Goal: Consume media (video, audio): Consume media (video, audio)

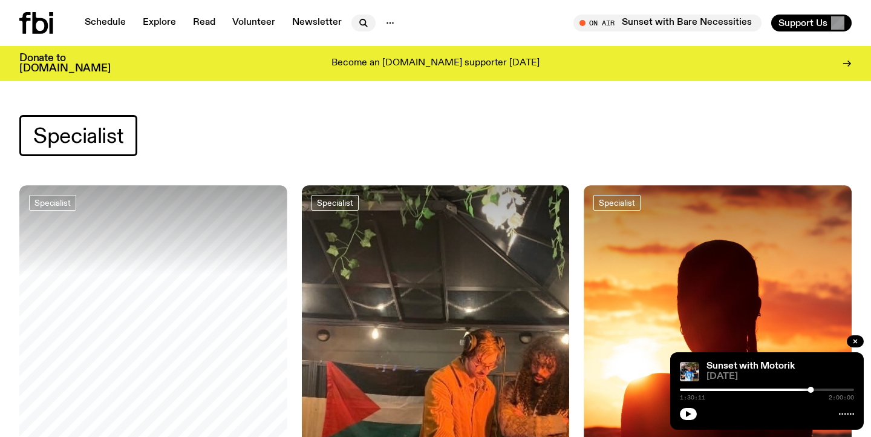
click at [358, 21] on icon "button" at bounding box center [363, 23] width 15 height 15
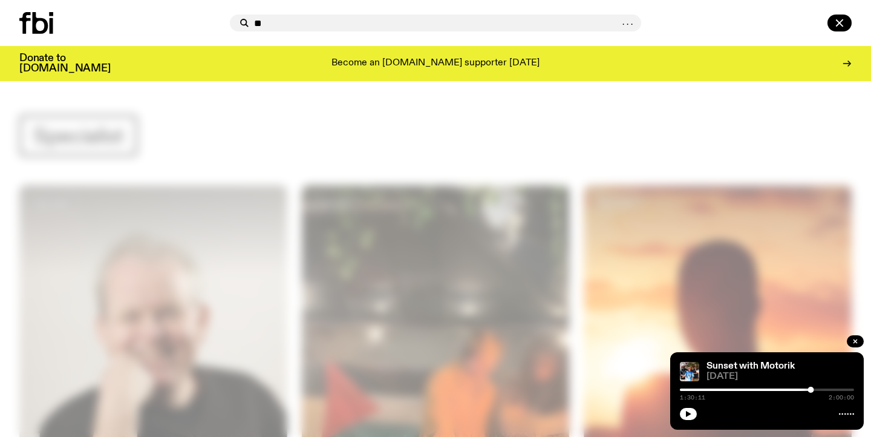
type input "*"
type input "******"
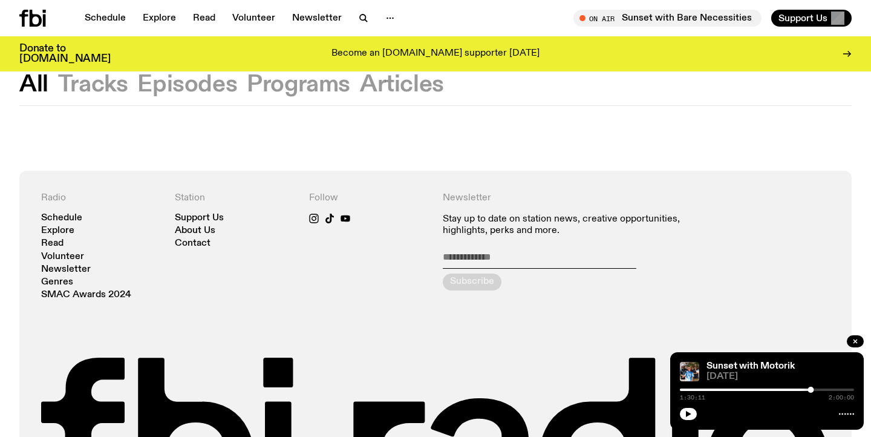
scroll to position [45, 0]
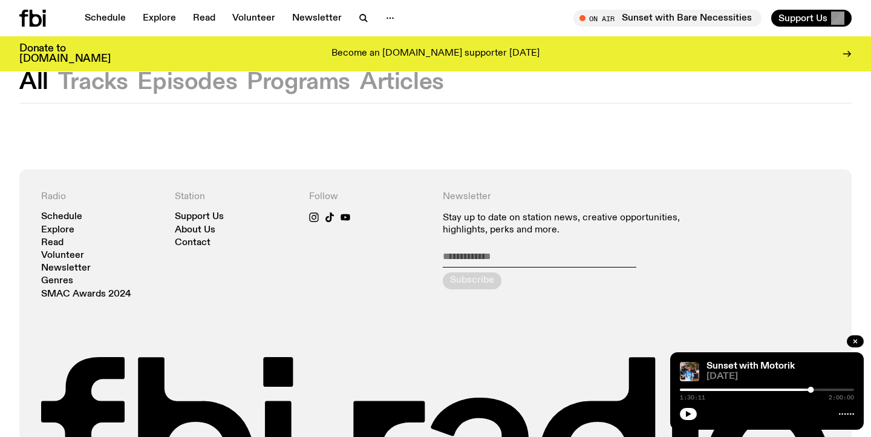
click at [137, 87] on button "Tracks" at bounding box center [187, 82] width 100 height 22
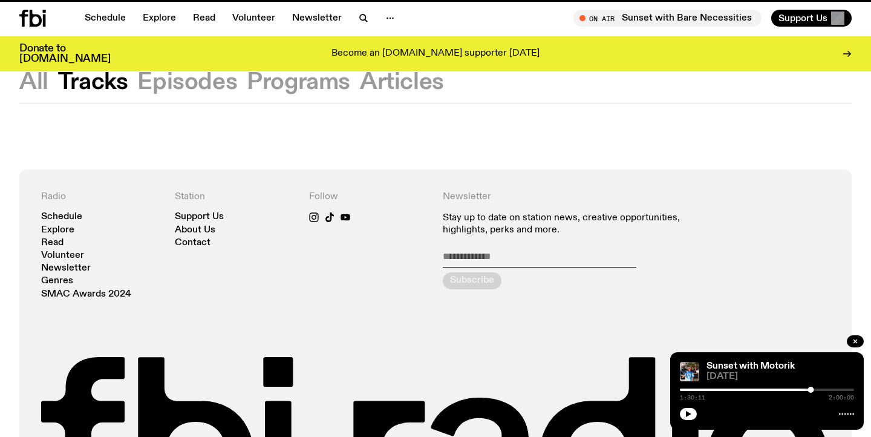
click at [247, 88] on button "Episodes" at bounding box center [298, 82] width 103 height 22
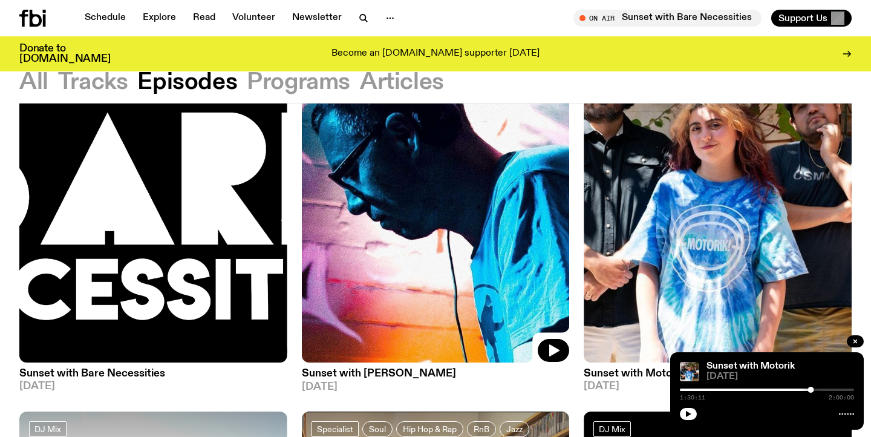
scroll to position [196, 0]
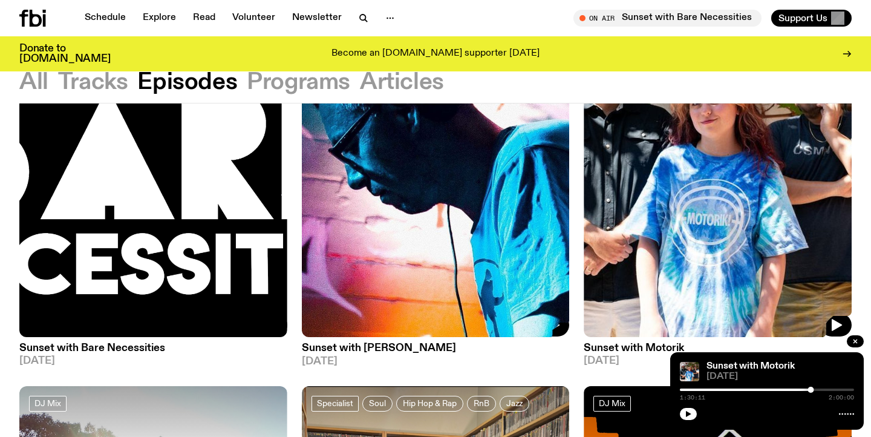
click at [595, 281] on img at bounding box center [718, 158] width 268 height 357
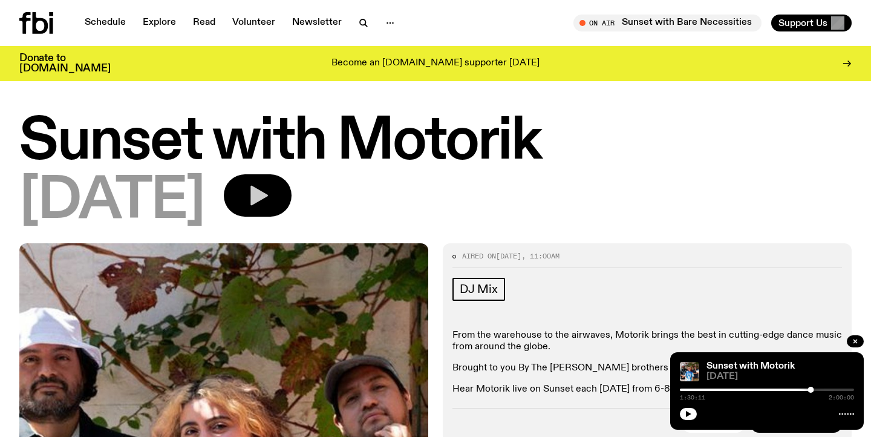
click at [268, 195] on icon "button" at bounding box center [260, 196] width 18 height 20
